Goal: Download file/media

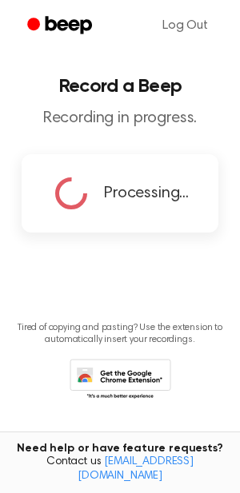
click at [124, 204] on span "Processing..." at bounding box center [146, 194] width 85 height 24
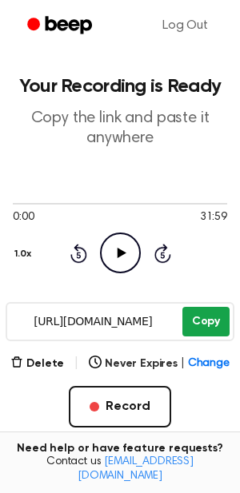
click at [197, 314] on button "Copy" at bounding box center [205, 322] width 47 height 30
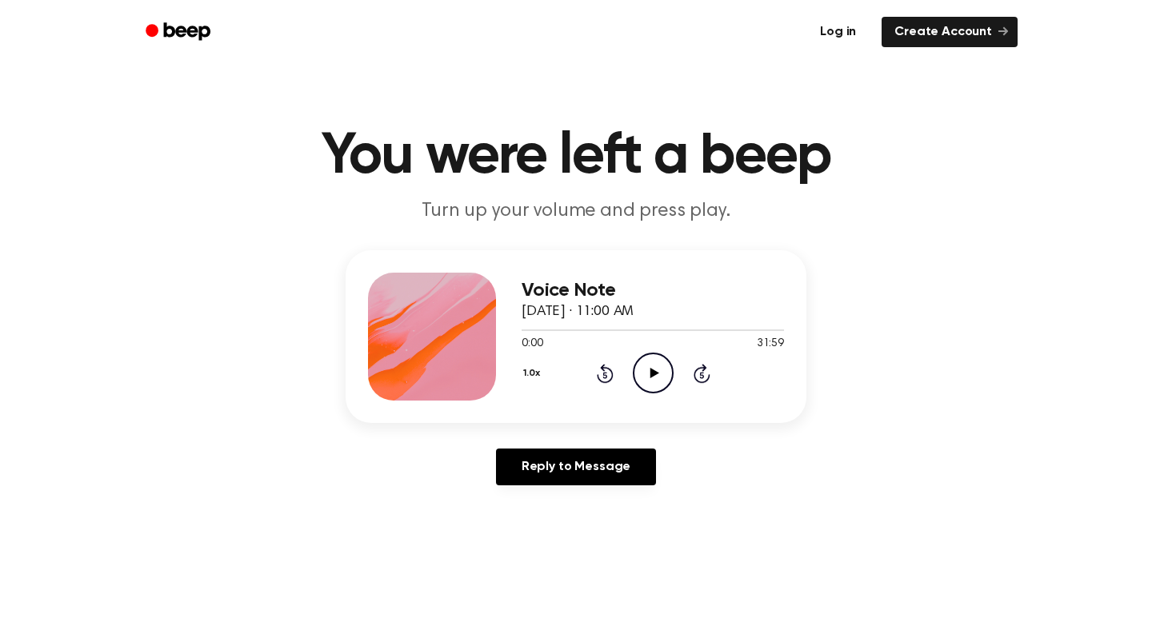
click at [840, 32] on link "Log in" at bounding box center [838, 32] width 68 height 37
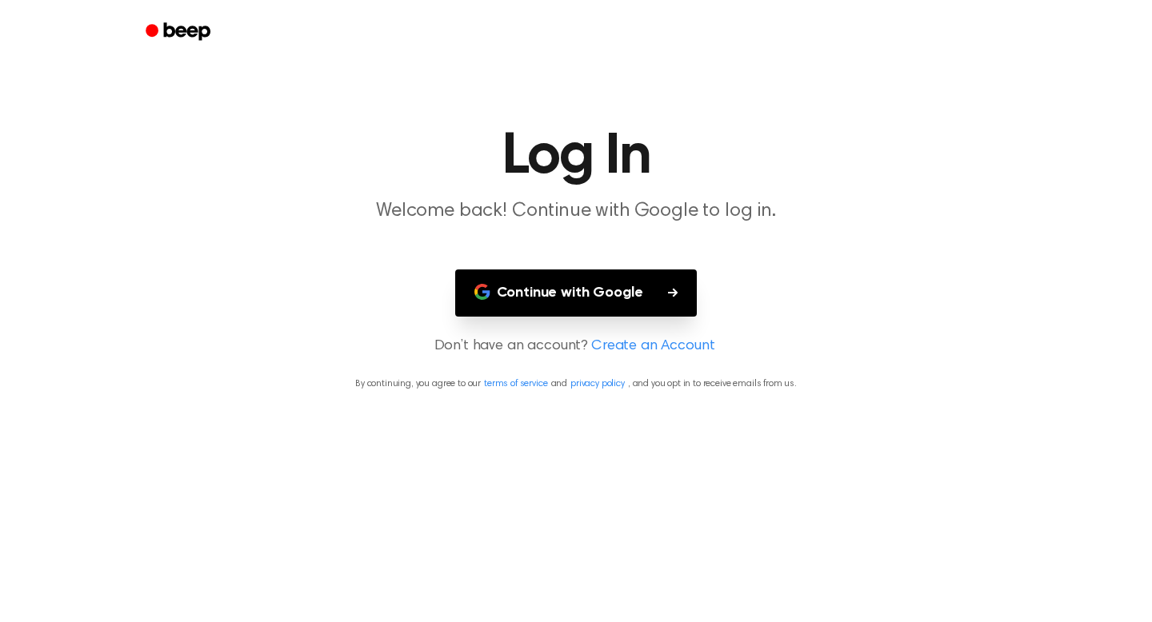
click at [613, 290] on button "Continue with Google" at bounding box center [576, 293] width 242 height 47
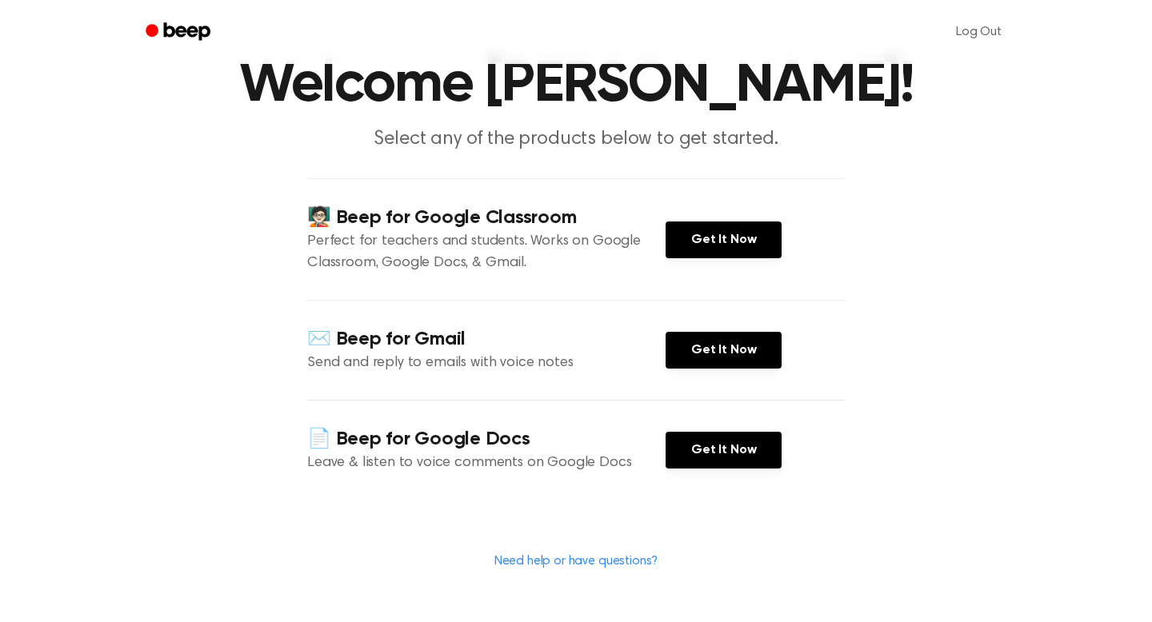
scroll to position [105, 0]
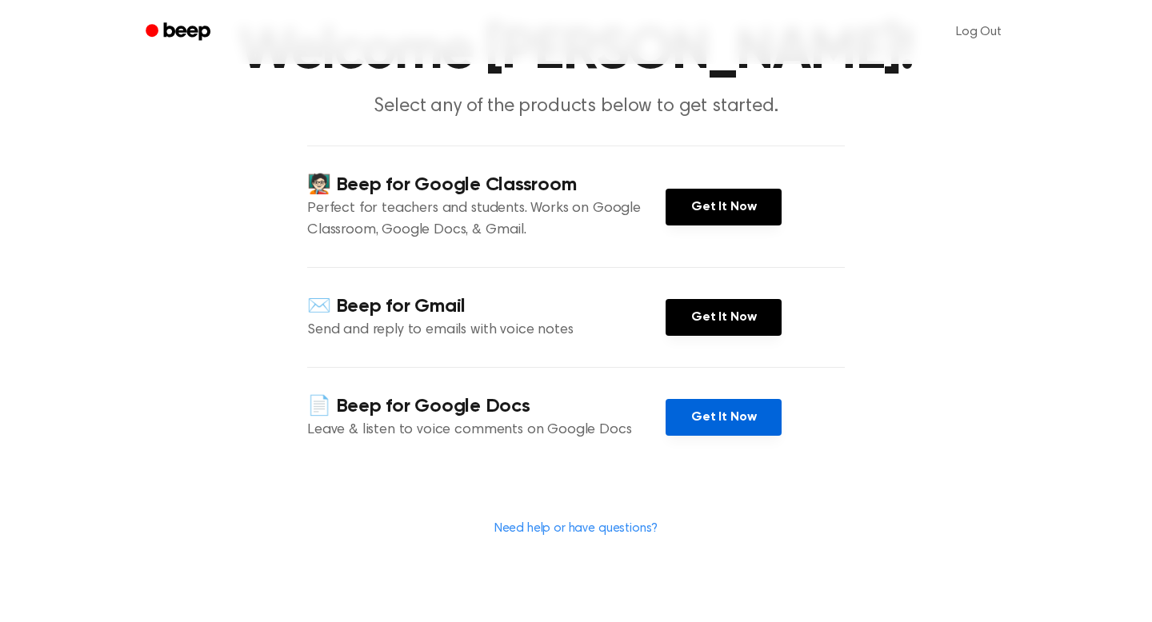
click at [741, 412] on link "Get It Now" at bounding box center [723, 417] width 116 height 37
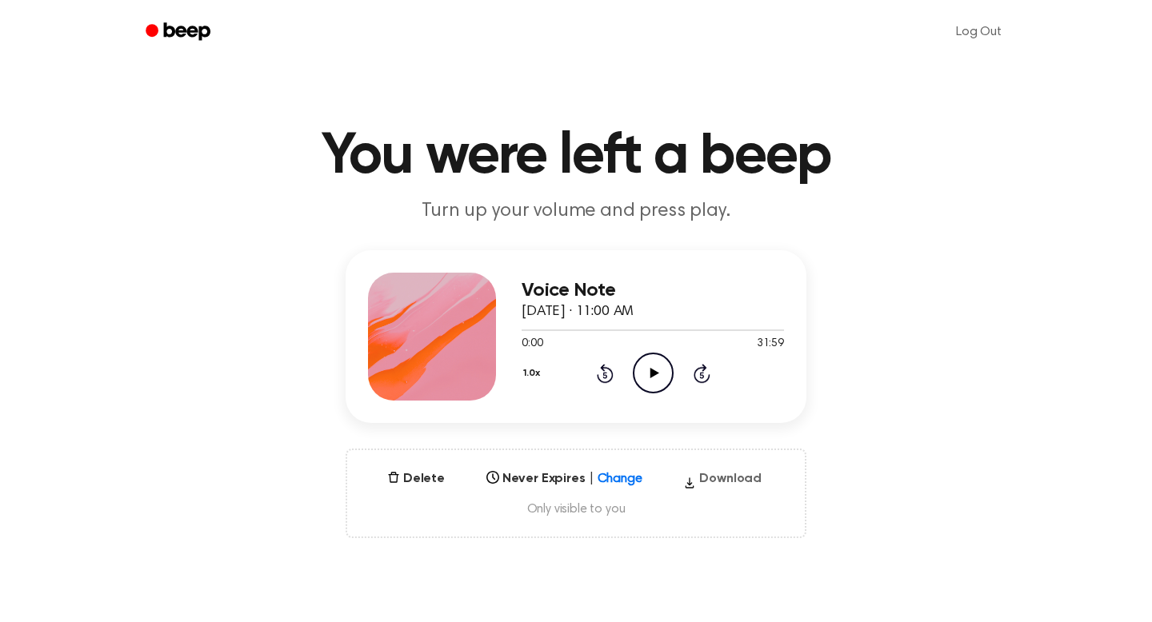
click at [741, 477] on button "Download" at bounding box center [722, 482] width 91 height 26
